Goal: Task Accomplishment & Management: Manage account settings

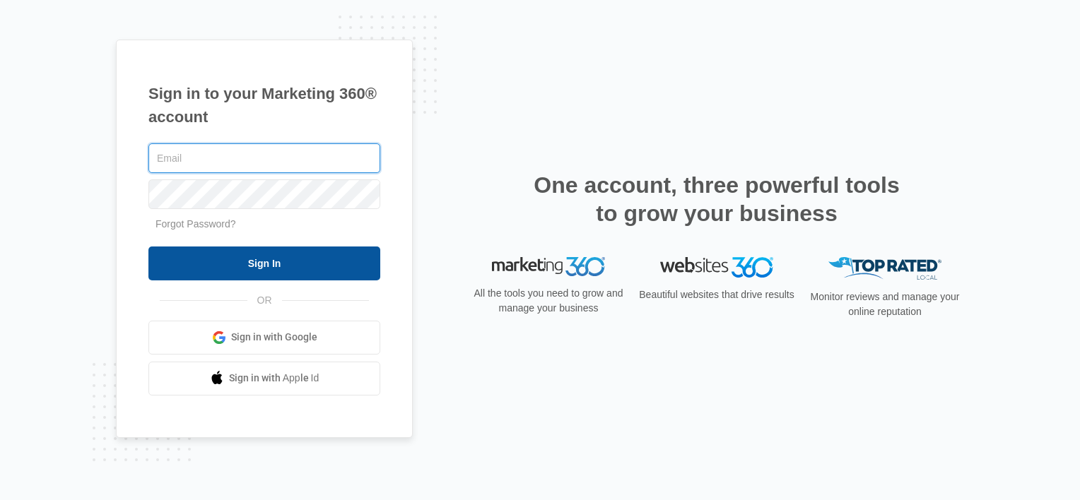
type input "[EMAIL_ADDRESS][DOMAIN_NAME]"
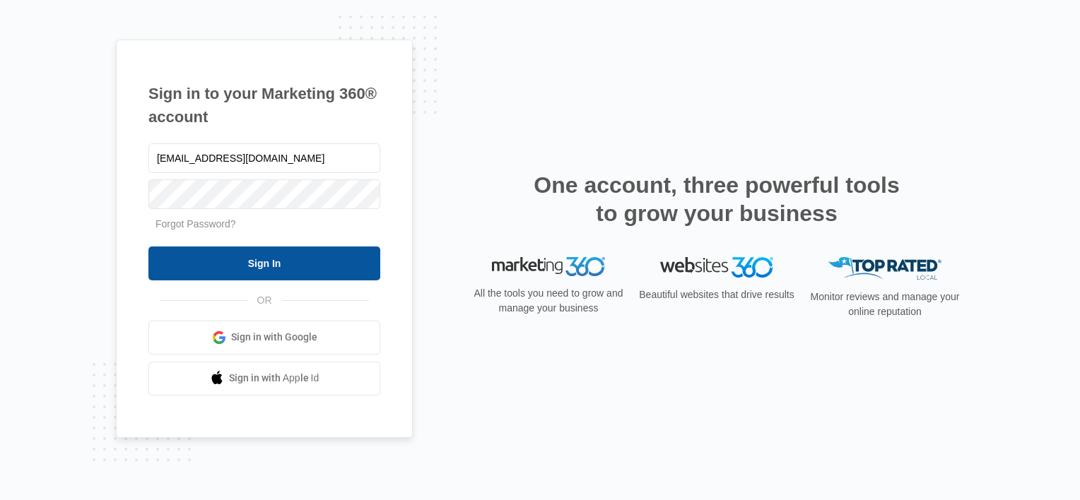
click at [343, 269] on input "Sign In" at bounding box center [264, 264] width 232 height 34
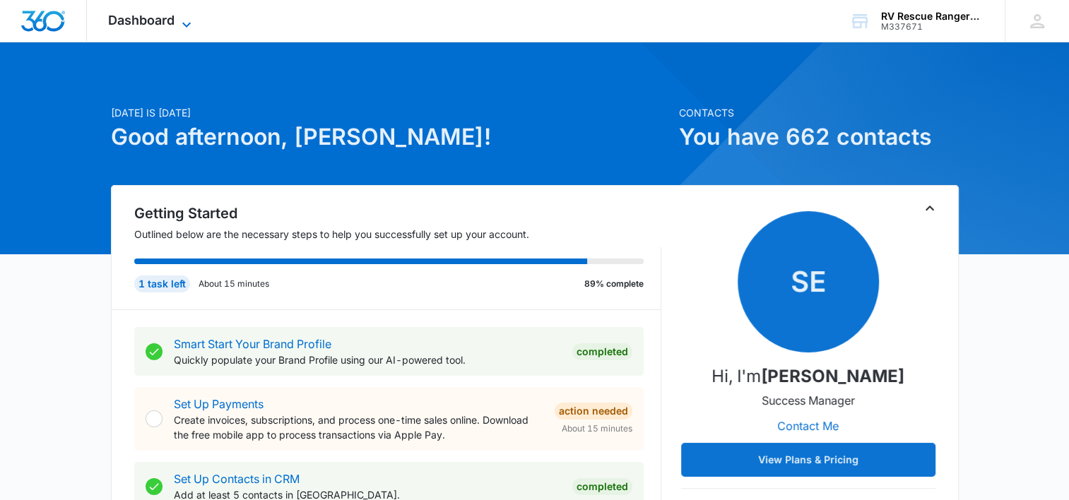
click at [187, 26] on icon at bounding box center [186, 24] width 8 height 5
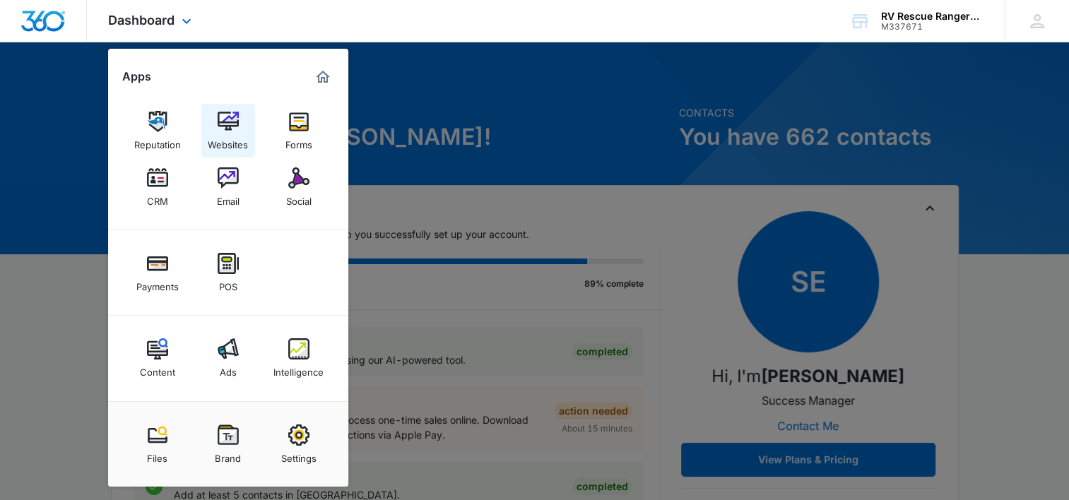
click at [237, 131] on img at bounding box center [228, 121] width 21 height 21
